Goal: Find specific page/section: Find specific page/section

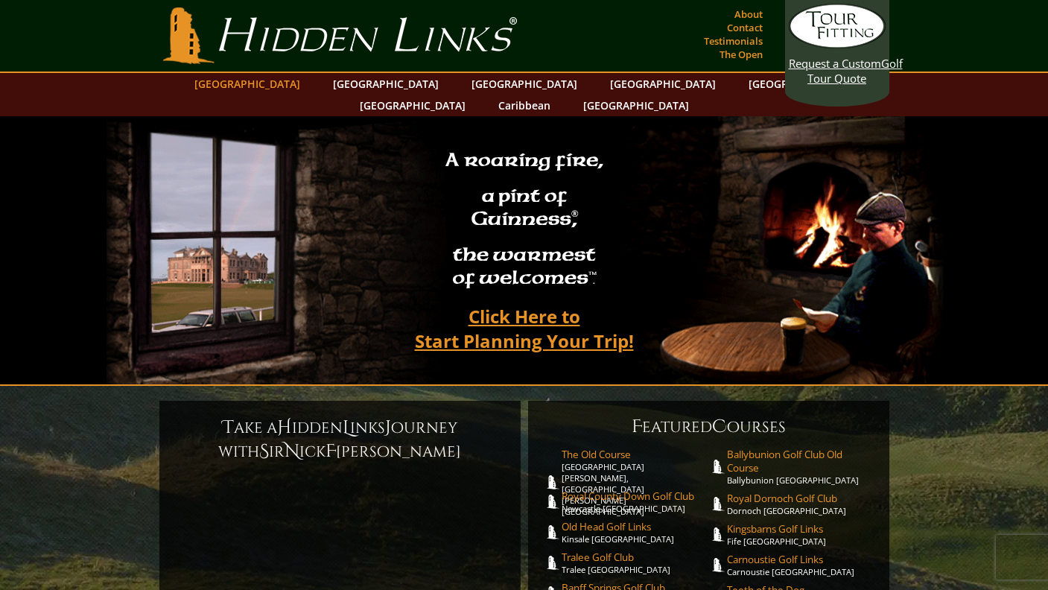
click at [282, 83] on link "[GEOGRAPHIC_DATA]" at bounding box center [247, 84] width 121 height 22
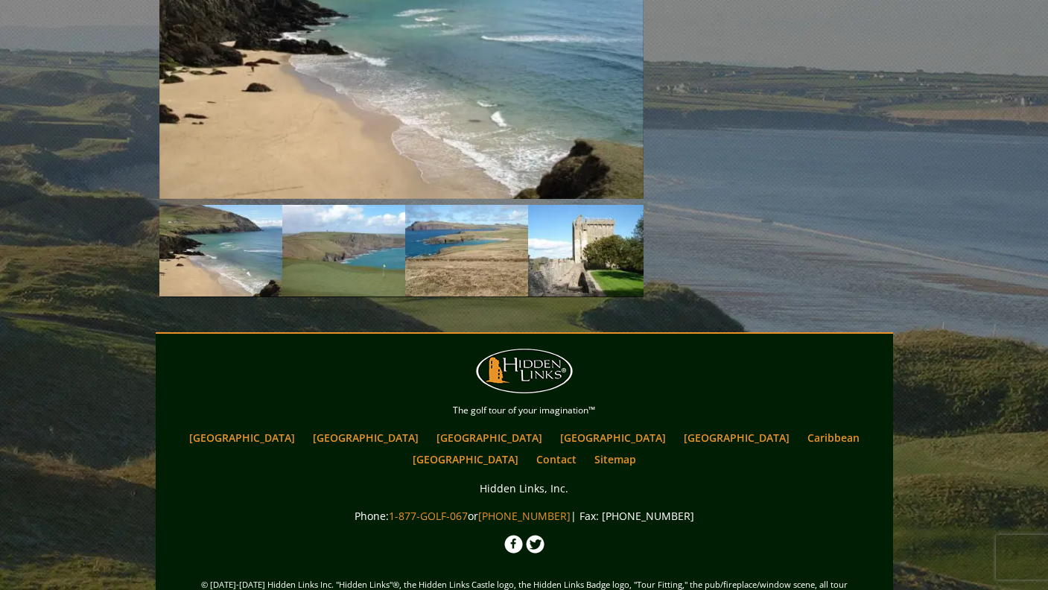
scroll to position [1827, 0]
click at [644, 449] on link "Sitemap" at bounding box center [615, 460] width 57 height 22
